Goal: Information Seeking & Learning: Find specific fact

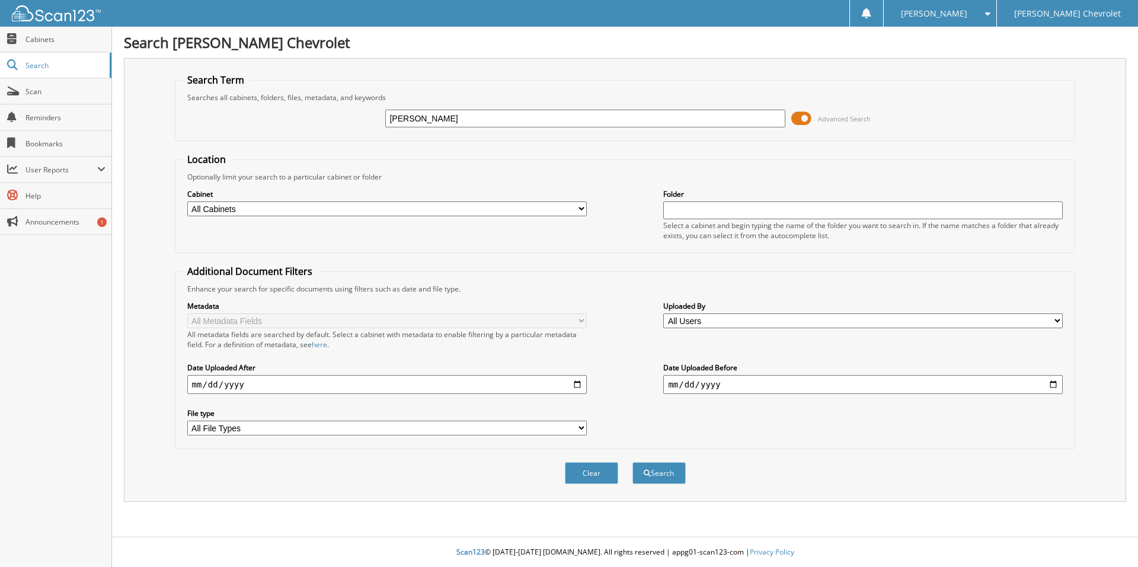
type input "[PERSON_NAME]"
click at [633, 462] on button "Search" at bounding box center [659, 473] width 53 height 22
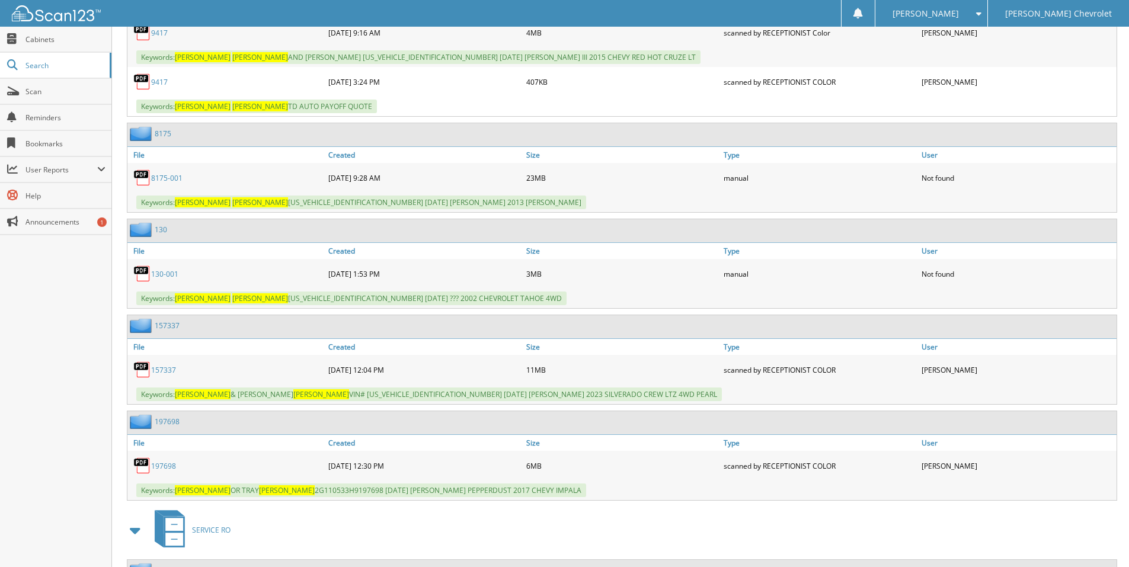
scroll to position [1423, 0]
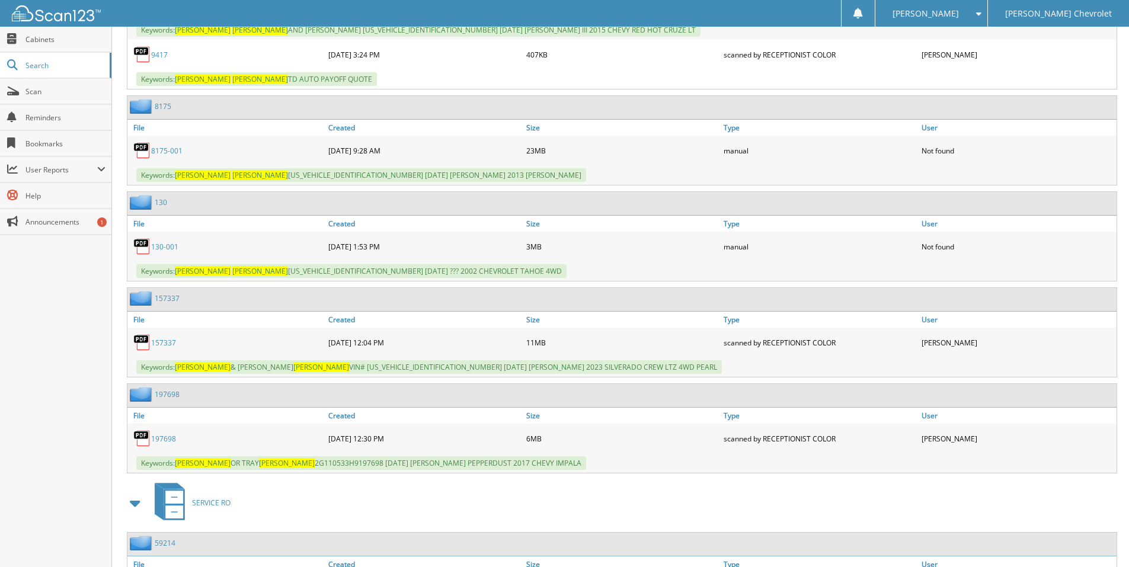
click at [159, 344] on link "157337" at bounding box center [163, 343] width 25 height 10
